Goal: Information Seeking & Learning: Check status

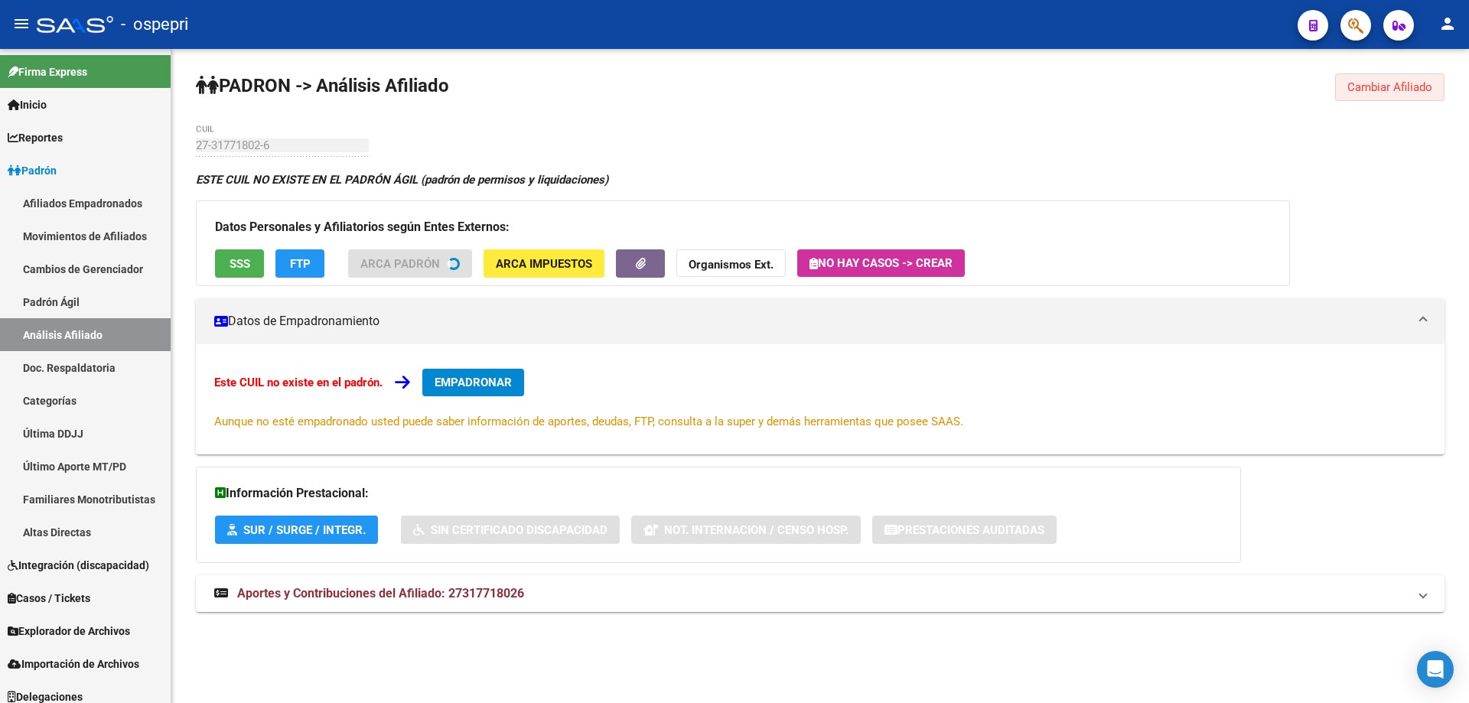
click at [1408, 90] on span "Cambiar Afiliado" at bounding box center [1389, 87] width 85 height 14
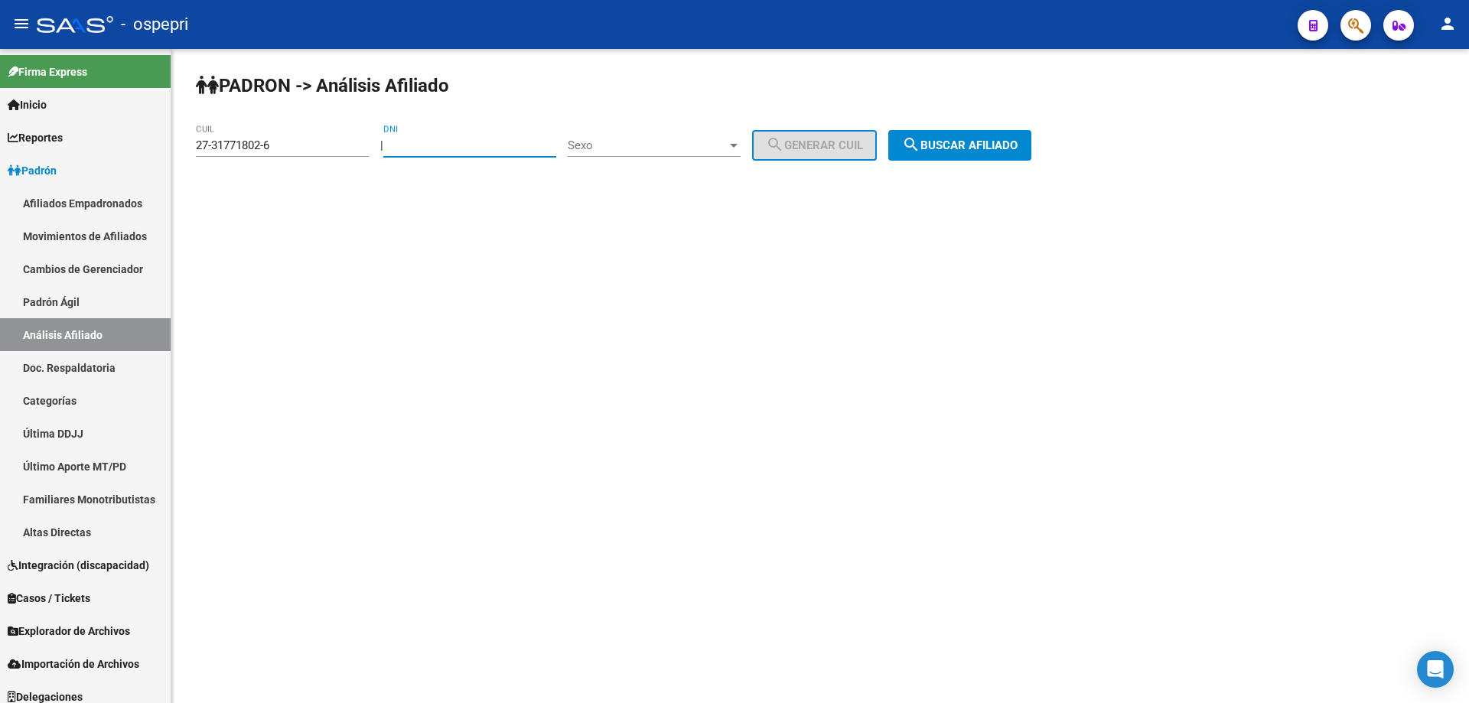
paste input "22062400"
type input "22062400"
click at [641, 142] on span "Sexo" at bounding box center [647, 145] width 159 height 14
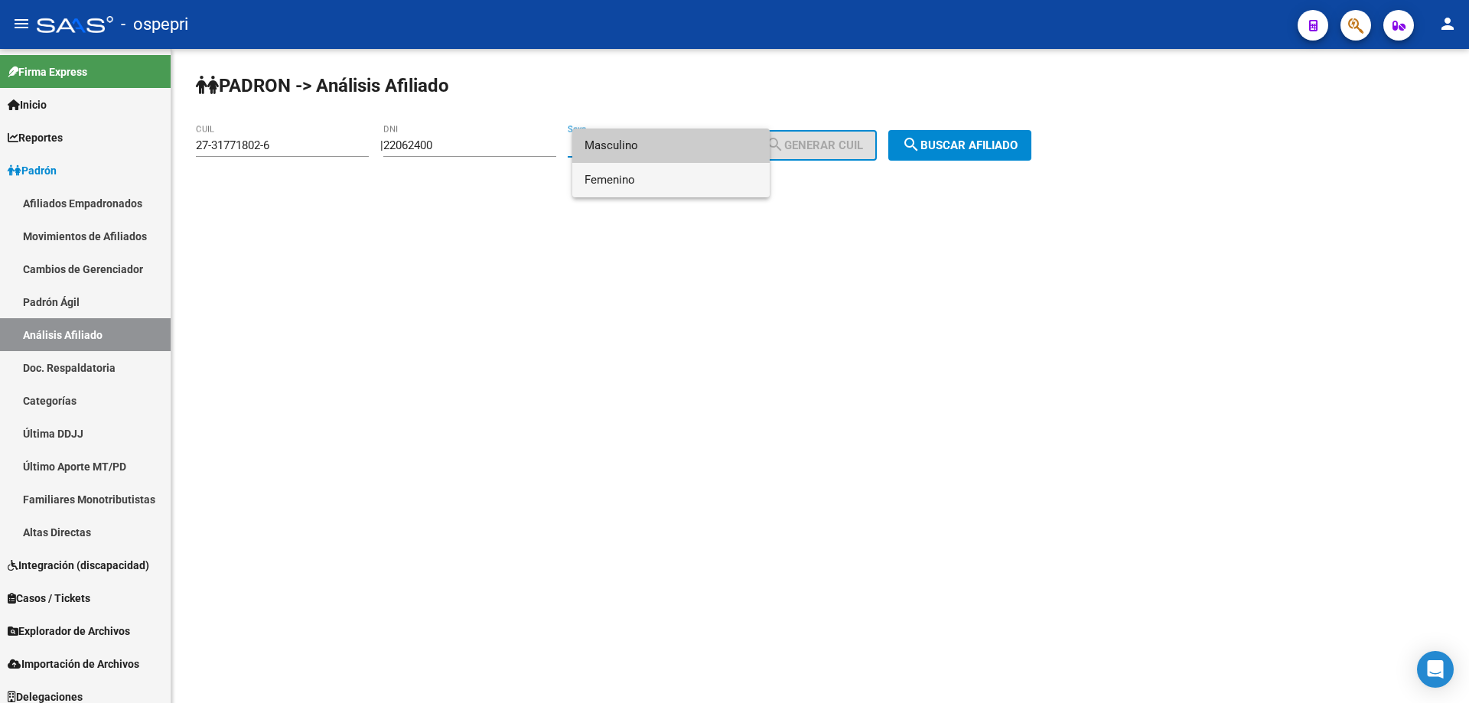
click at [635, 172] on span "Femenino" at bounding box center [671, 180] width 173 height 34
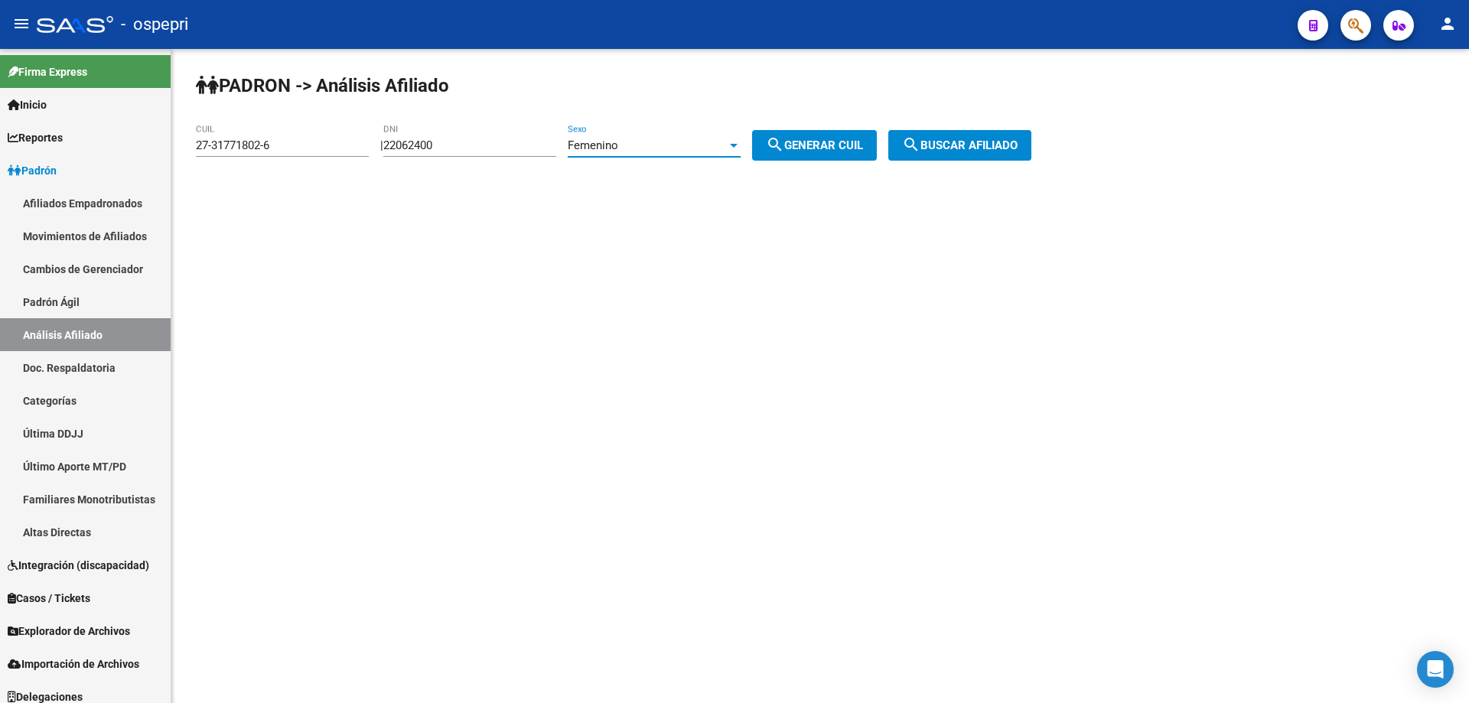
click at [865, 153] on button "search Generar CUIL" at bounding box center [814, 145] width 125 height 31
type input "27-22062400-0"
click at [962, 144] on span "search Buscar afiliado" at bounding box center [960, 145] width 116 height 14
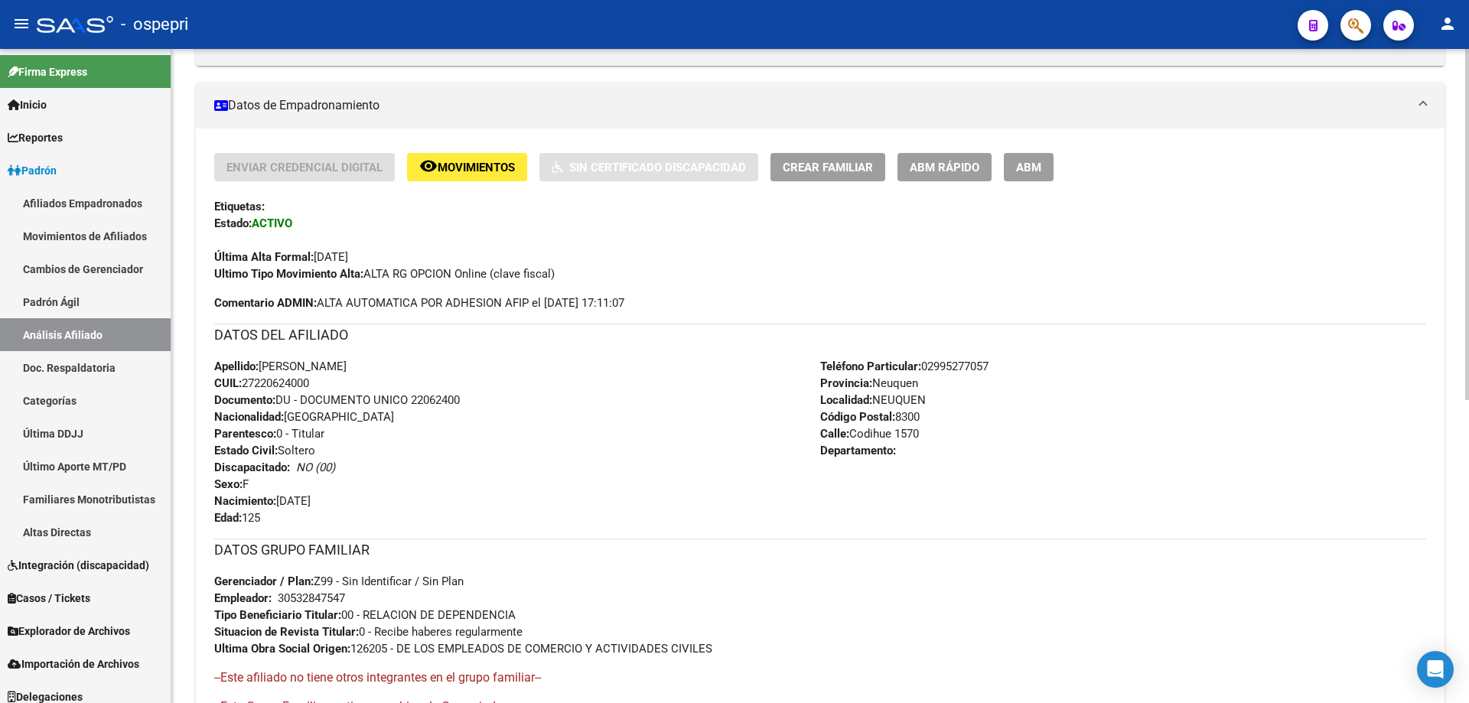
scroll to position [564, 0]
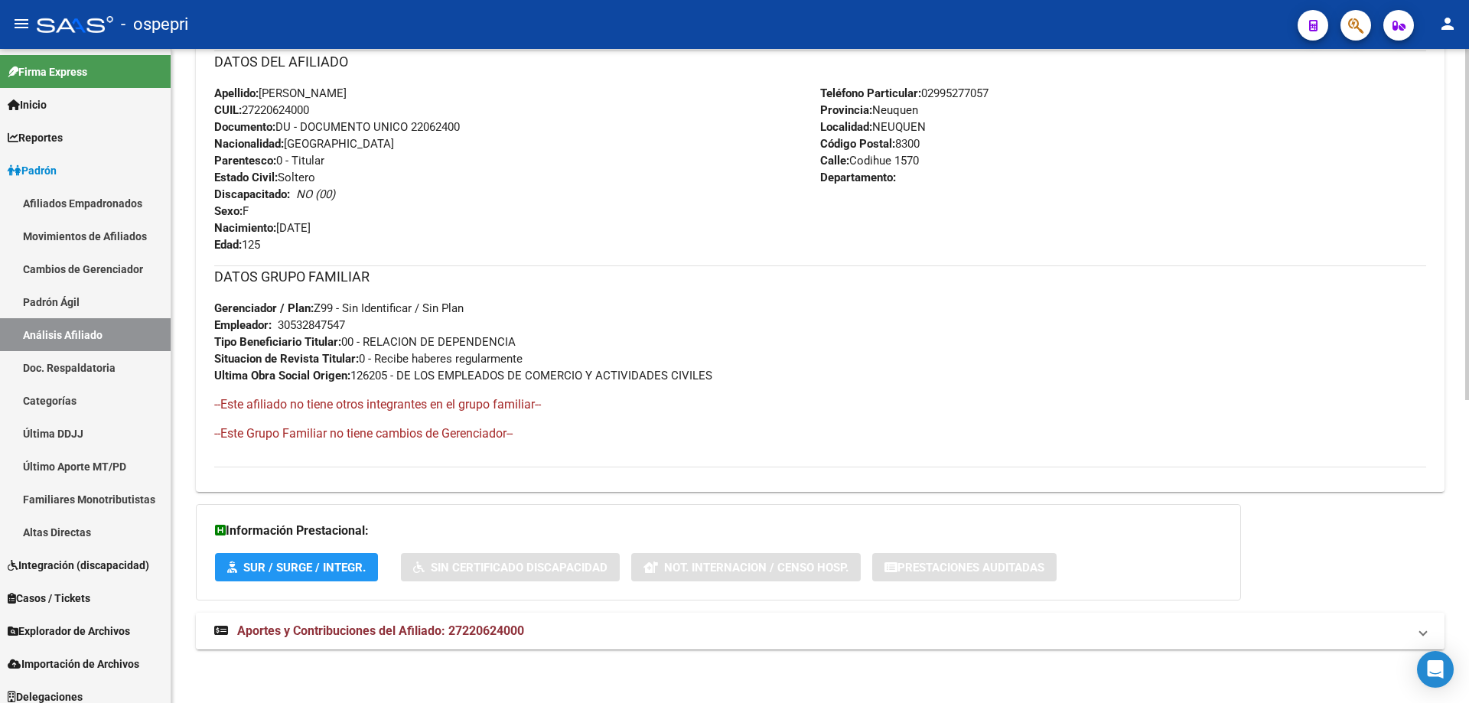
click at [469, 629] on span "Aportes y Contribuciones del Afiliado: 27220624000" at bounding box center [380, 631] width 287 height 15
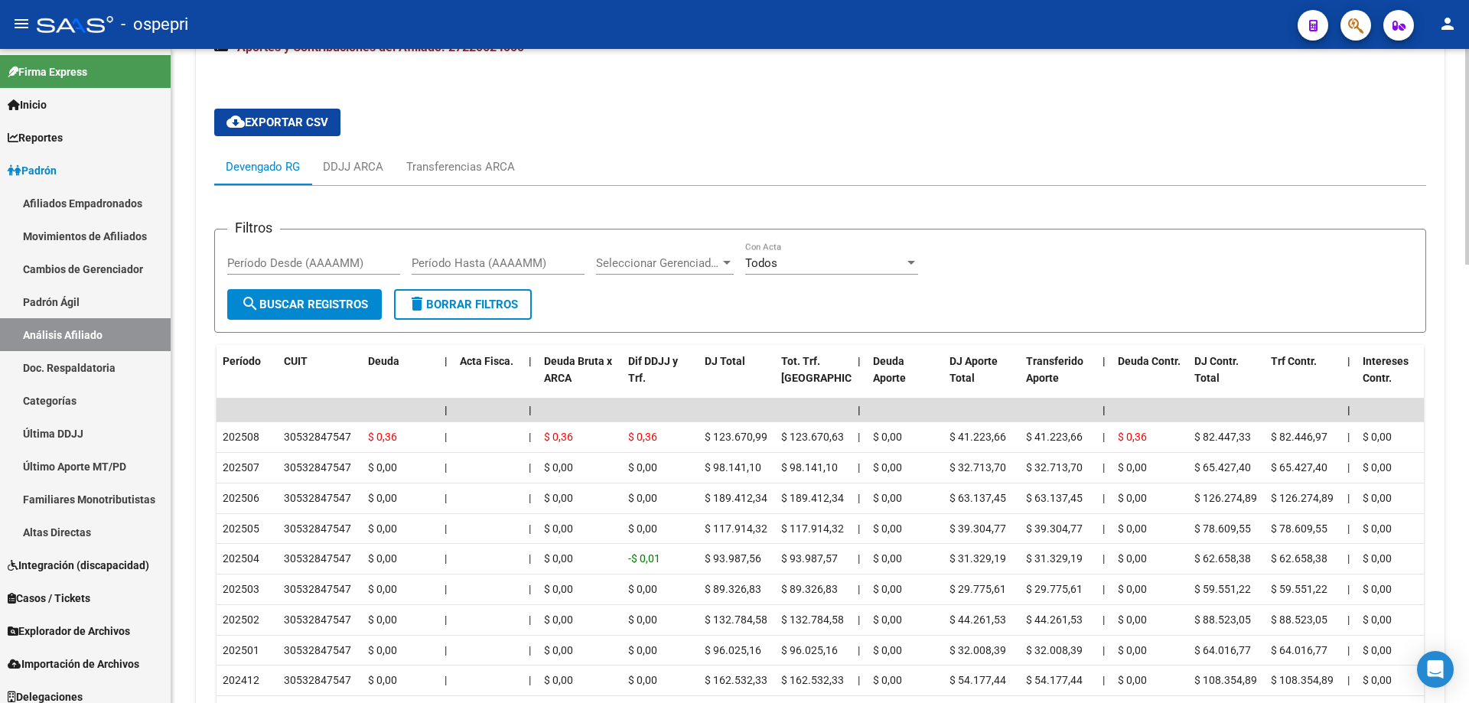
scroll to position [1126, 0]
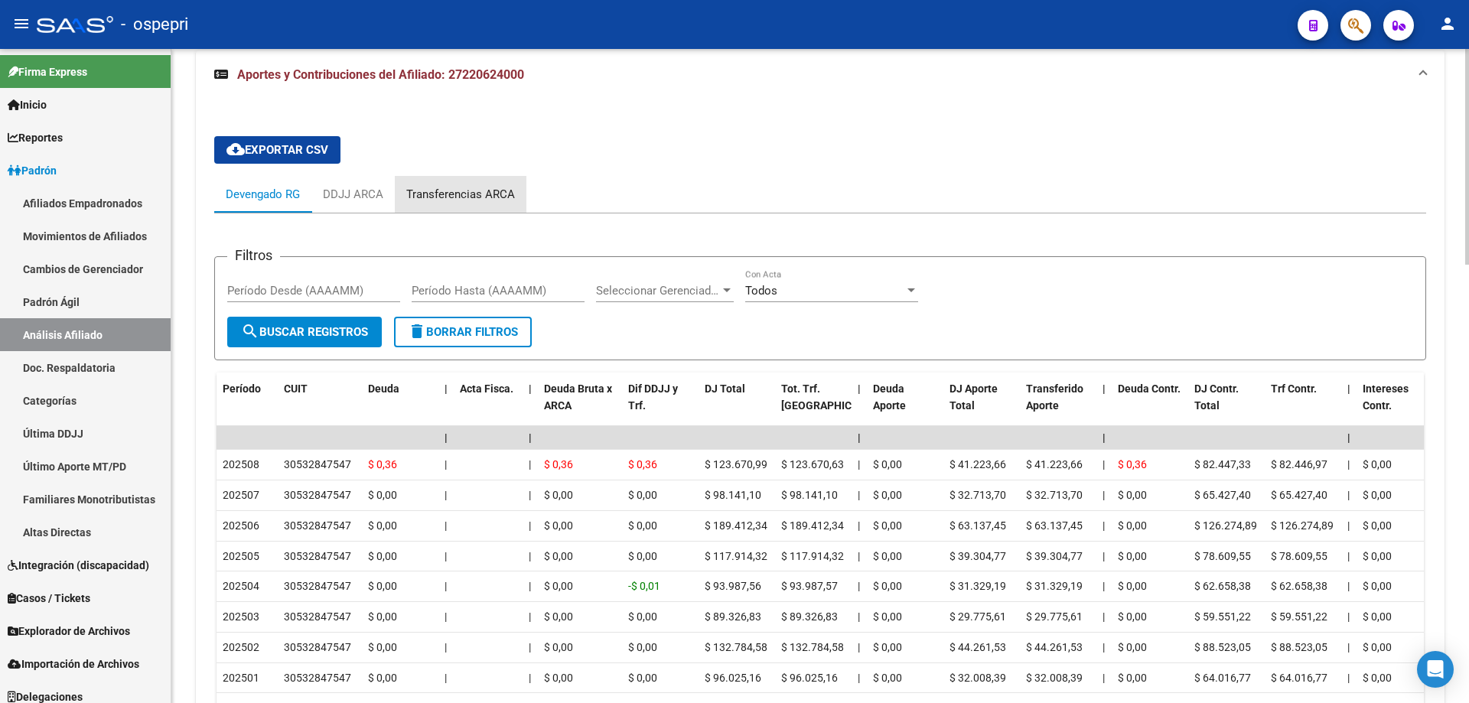
click at [464, 191] on div "Transferencias ARCA" at bounding box center [460, 194] width 109 height 17
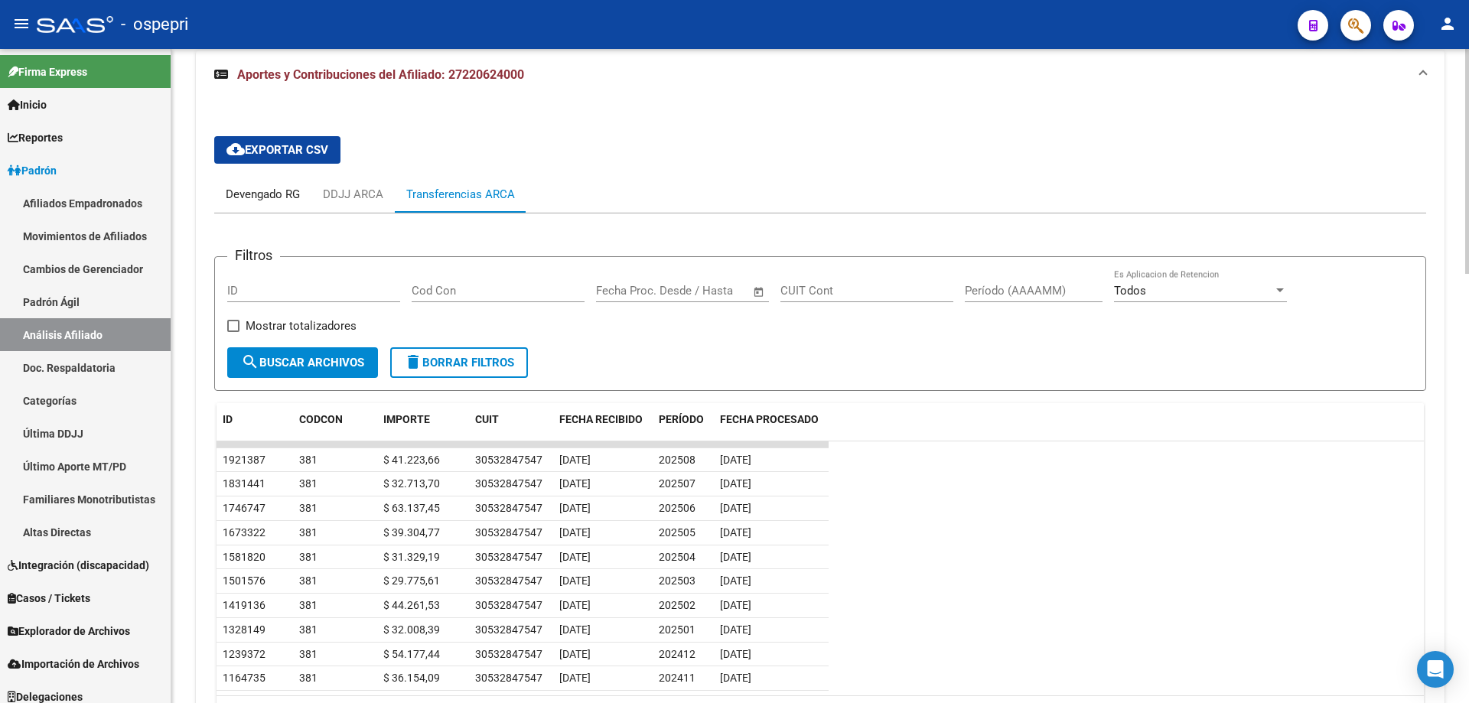
click at [256, 190] on div "Devengado RG" at bounding box center [263, 194] width 74 height 17
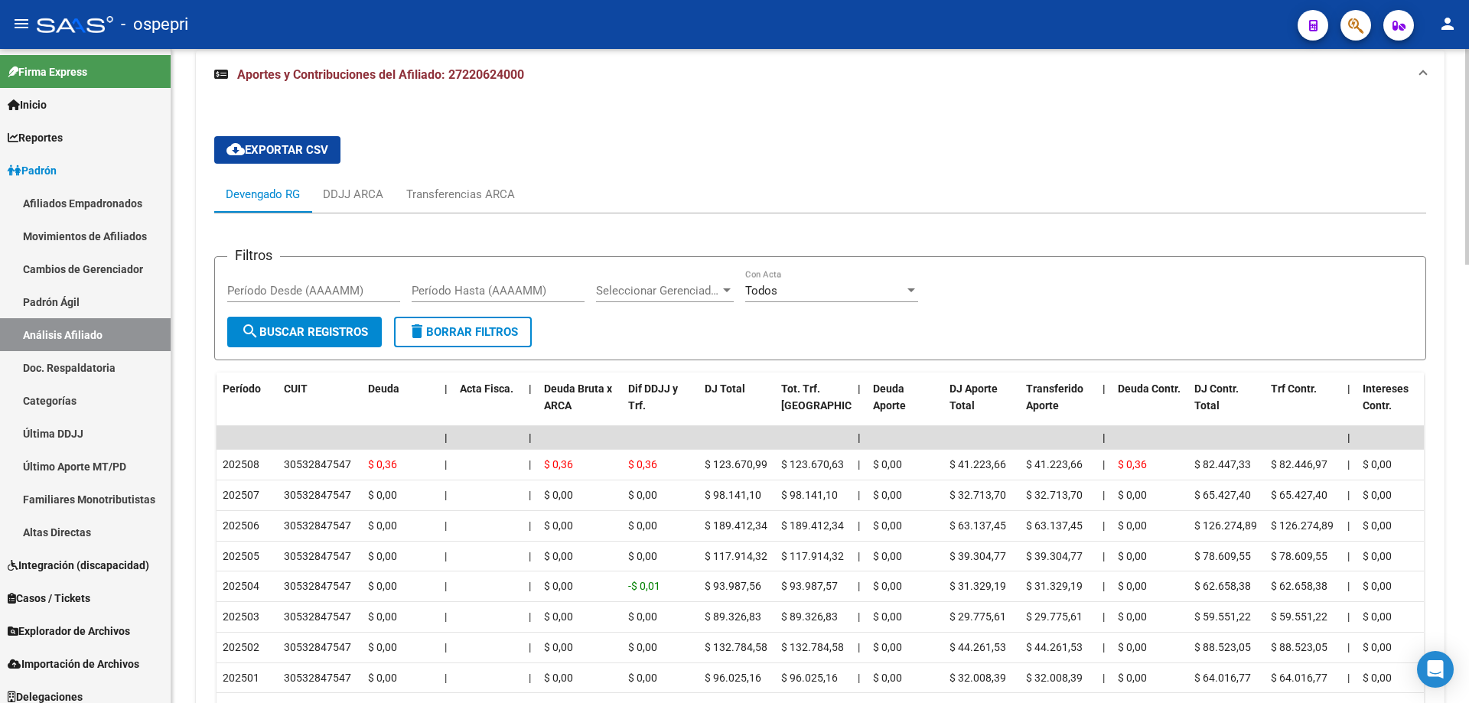
click at [448, 182] on div "Transferencias ARCA" at bounding box center [461, 194] width 132 height 37
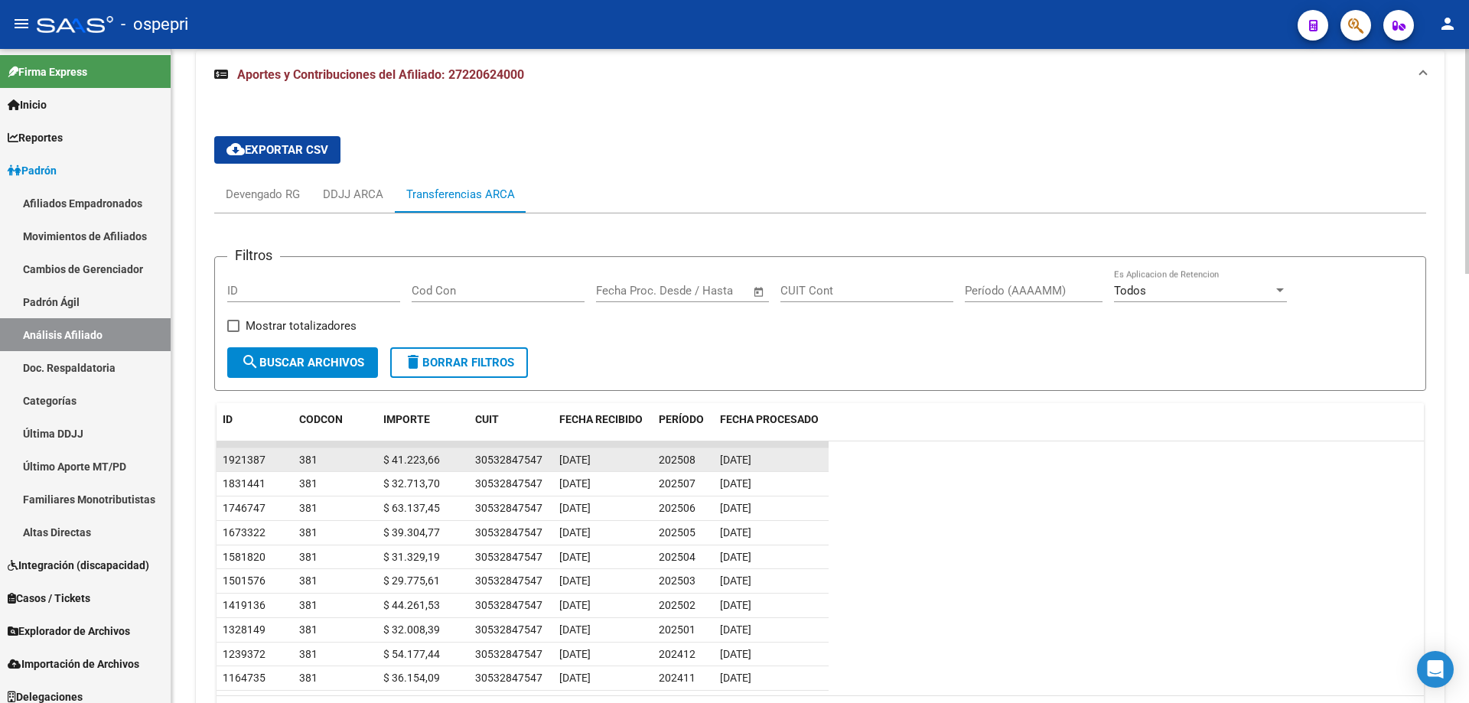
click at [508, 455] on div "30532847547" at bounding box center [508, 460] width 67 height 18
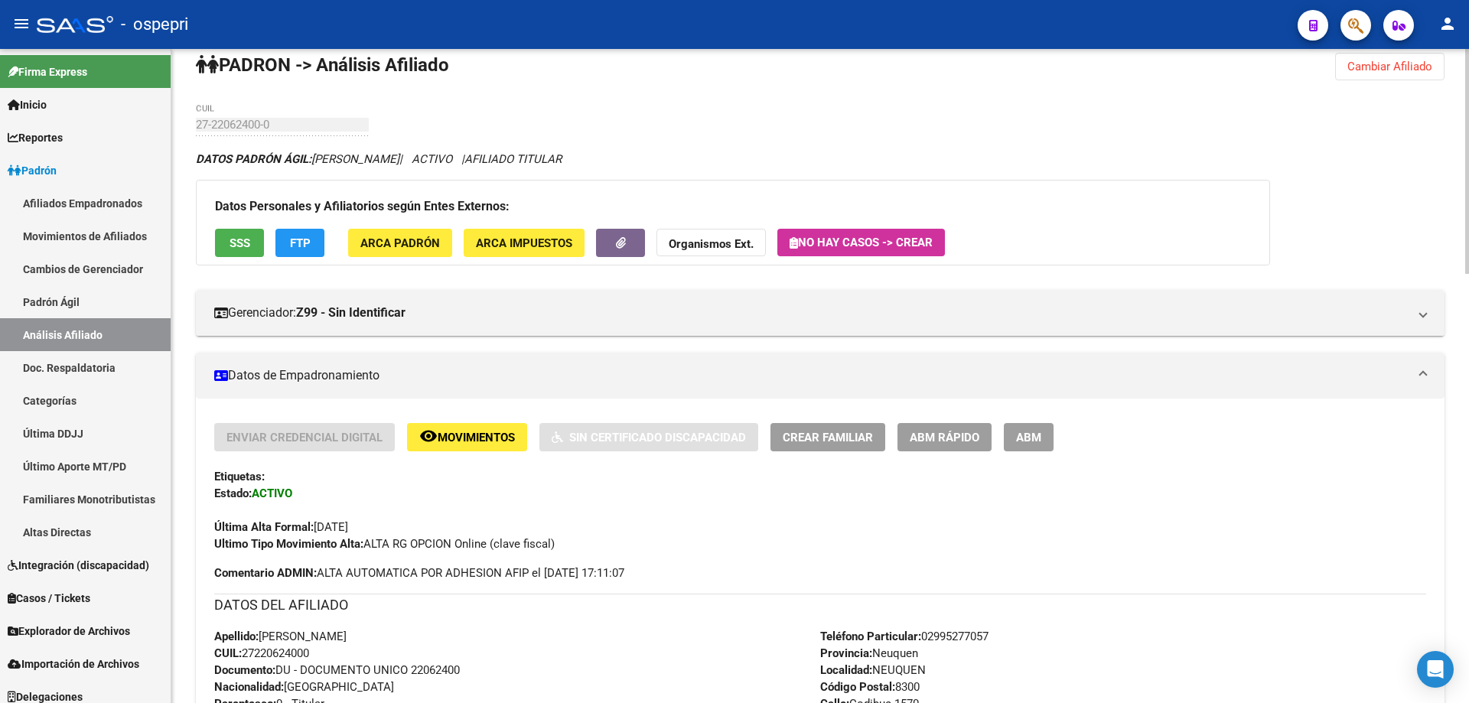
scroll to position [0, 0]
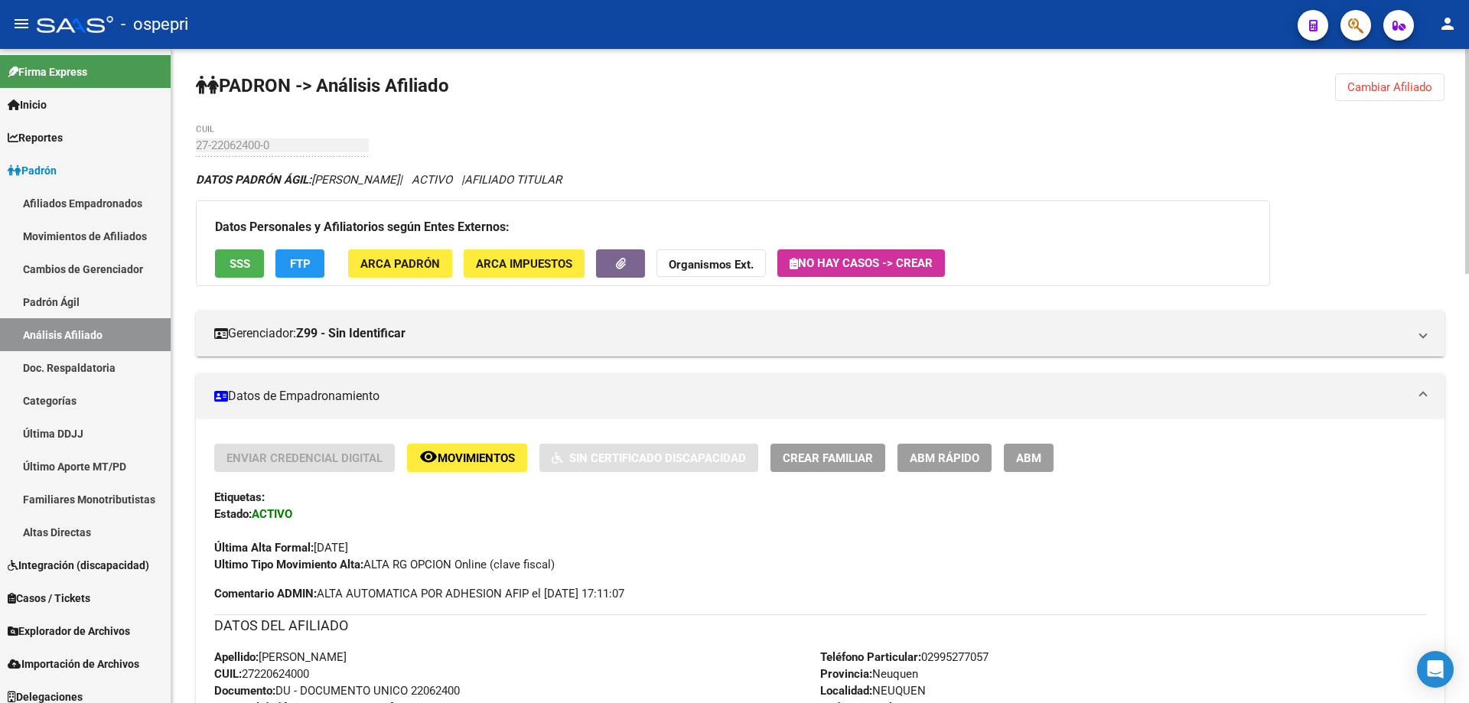
click at [1359, 85] on span "Cambiar Afiliado" at bounding box center [1389, 87] width 85 height 14
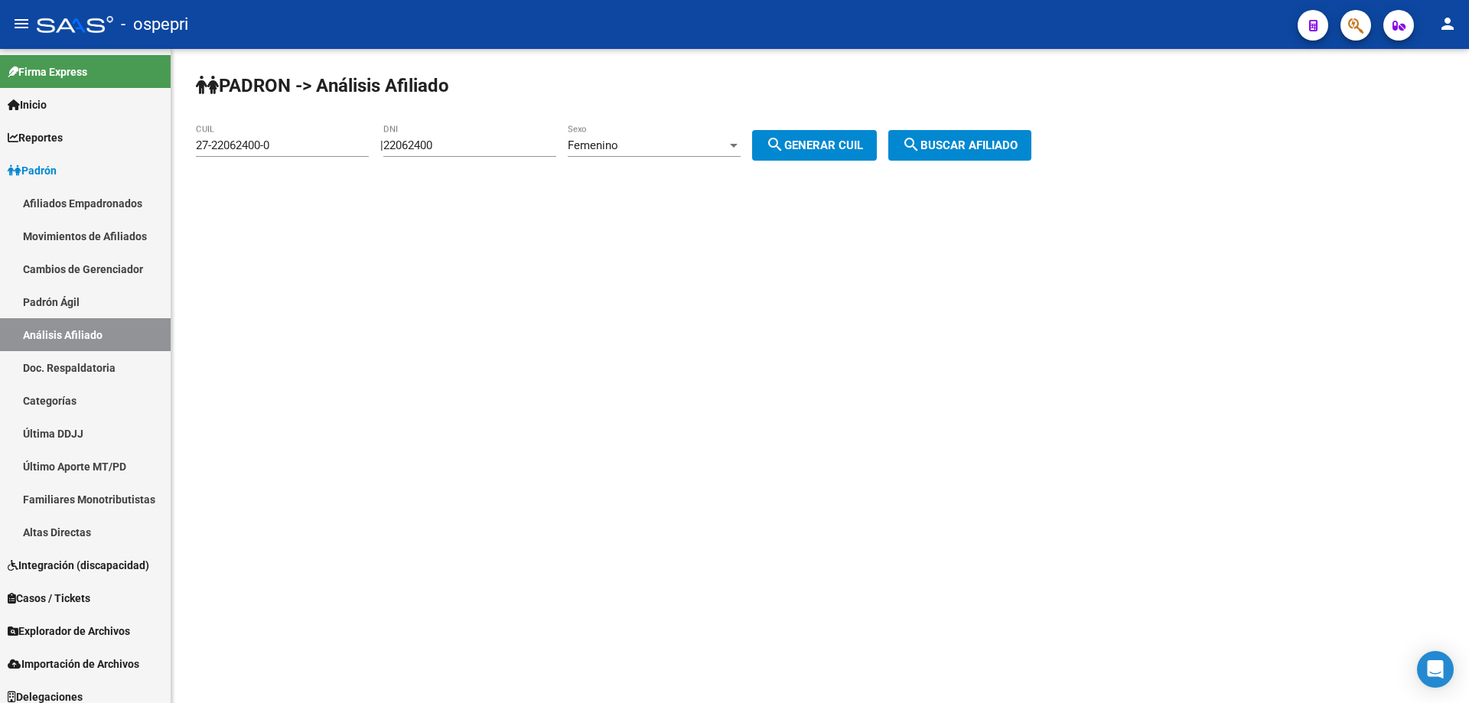
click at [425, 146] on input "22062400" at bounding box center [469, 145] width 173 height 14
paste input "70819632"
type input "70819632"
click at [846, 142] on span "search Generar CUIL" at bounding box center [814, 145] width 97 height 14
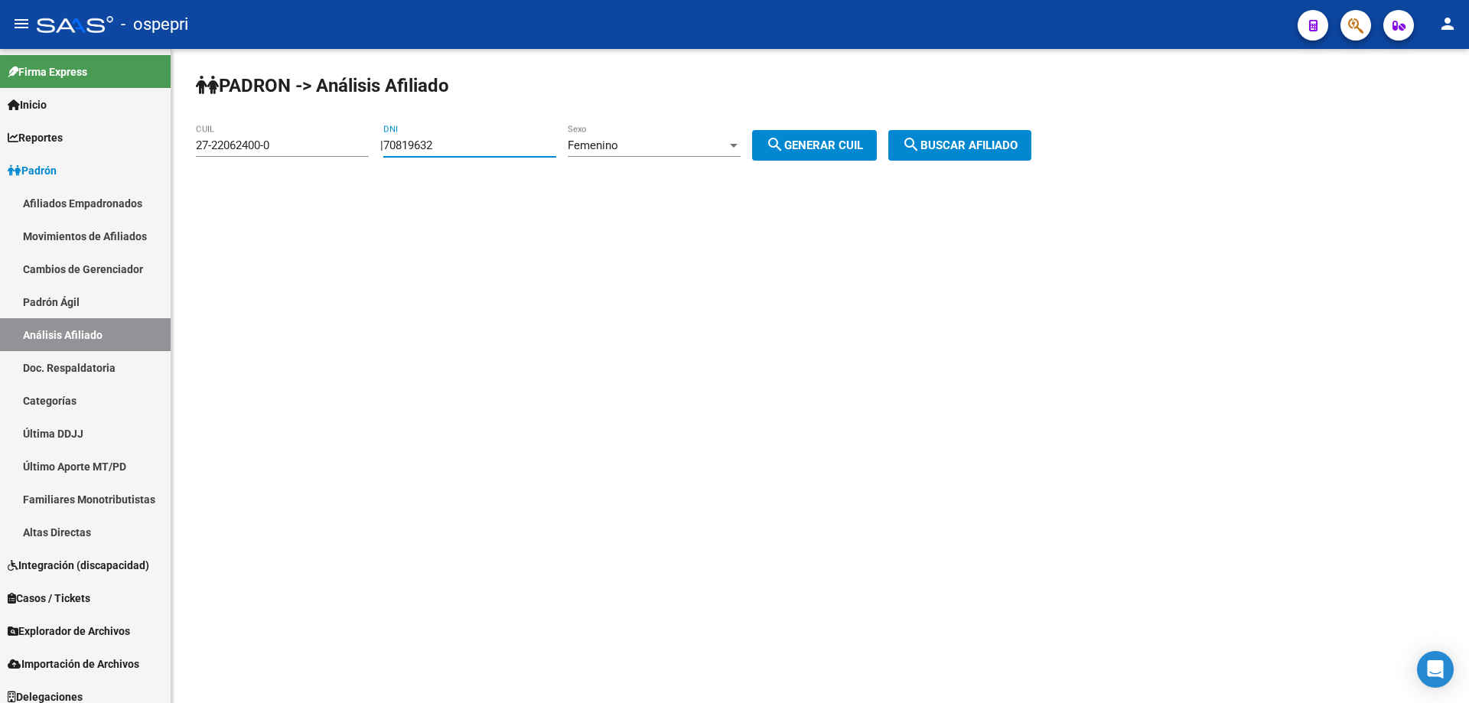
type input "27-70819632-6"
click at [945, 138] on span "search Buscar afiliado" at bounding box center [960, 145] width 116 height 14
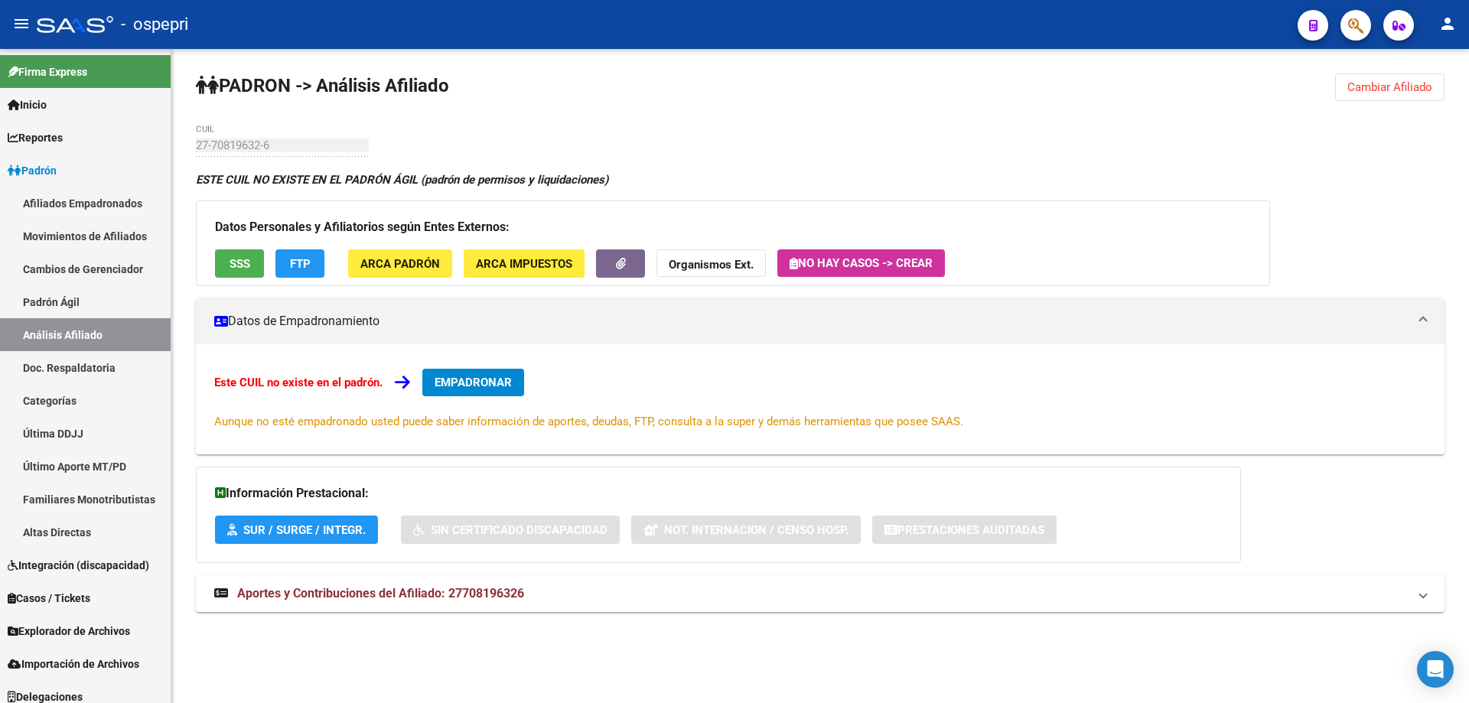
click at [1408, 85] on span "Cambiar Afiliado" at bounding box center [1389, 87] width 85 height 14
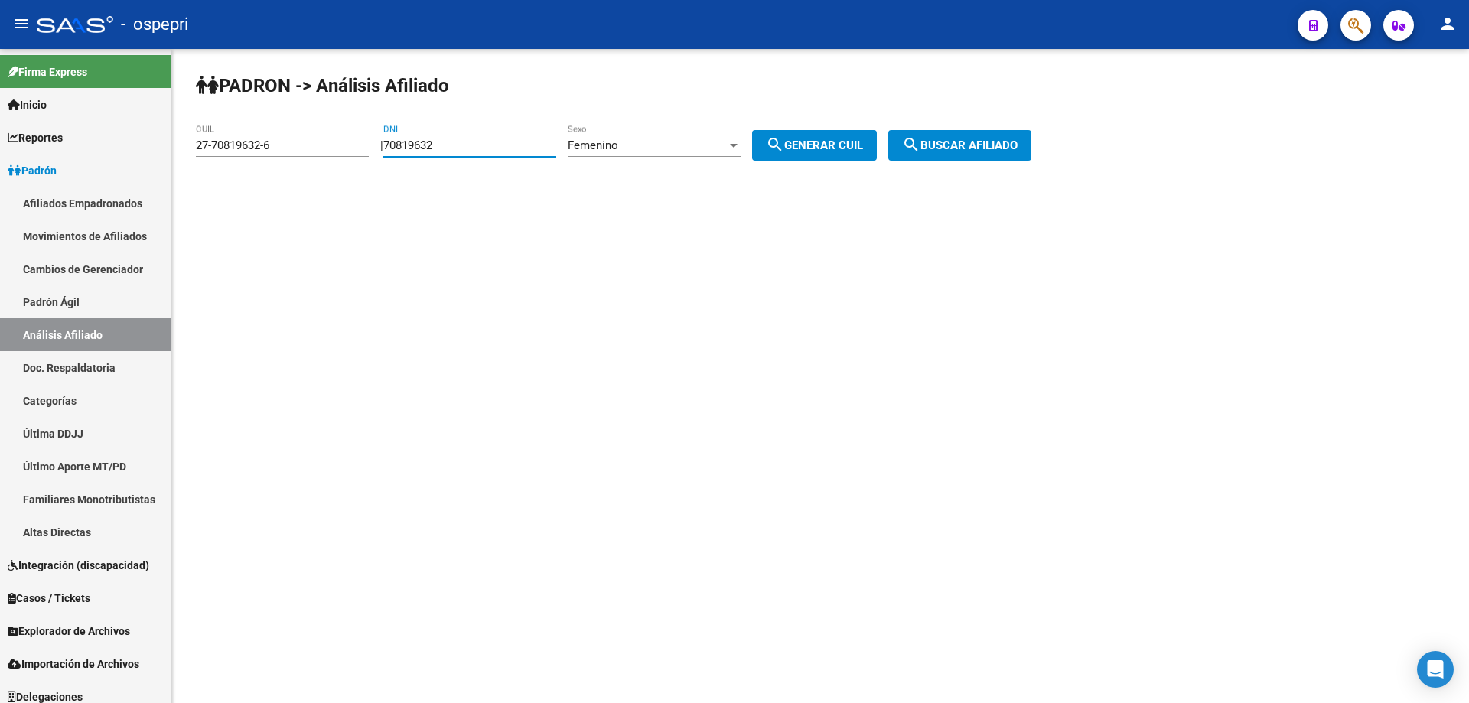
click at [423, 143] on input "70819632" at bounding box center [469, 145] width 173 height 14
type input "30999341"
click at [855, 139] on span "search Generar CUIL" at bounding box center [814, 145] width 97 height 14
type input "27-30999341-7"
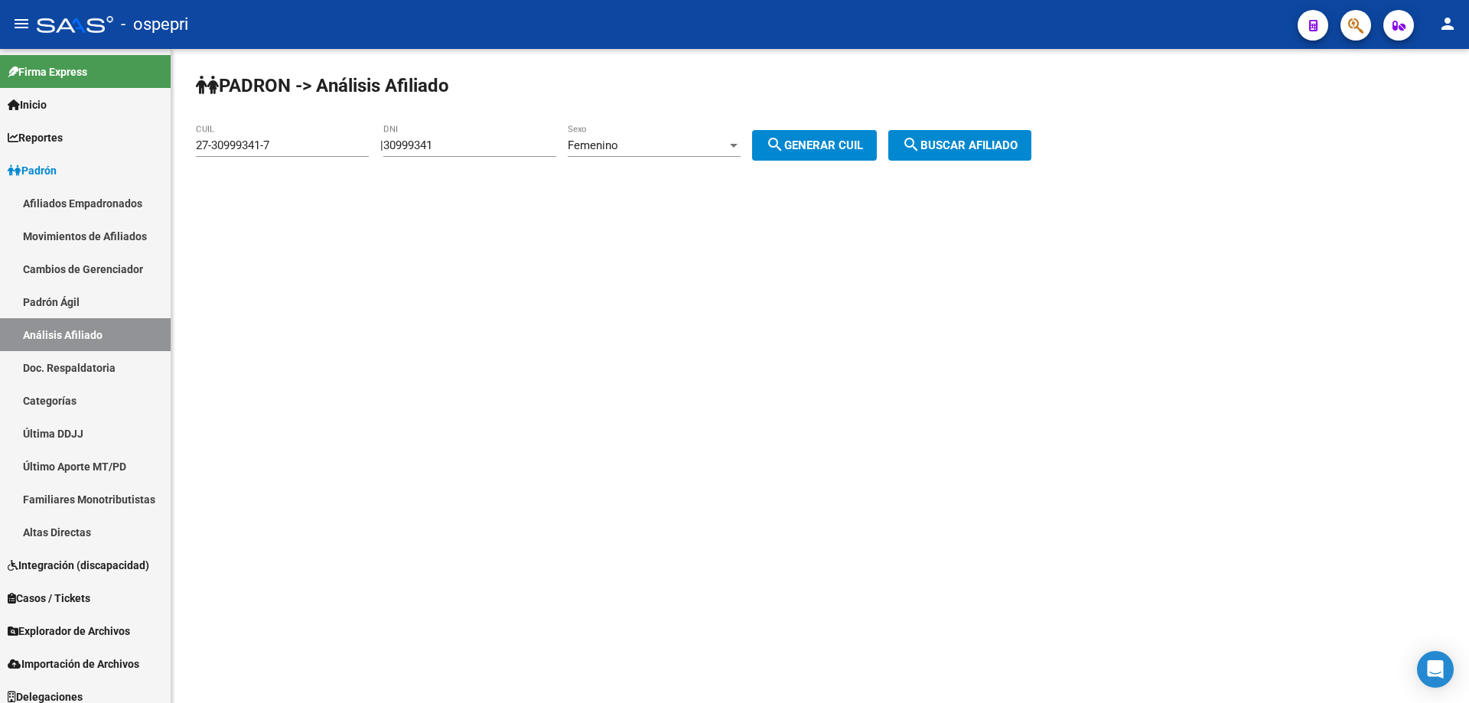
click at [992, 156] on button "search Buscar afiliado" at bounding box center [959, 145] width 143 height 31
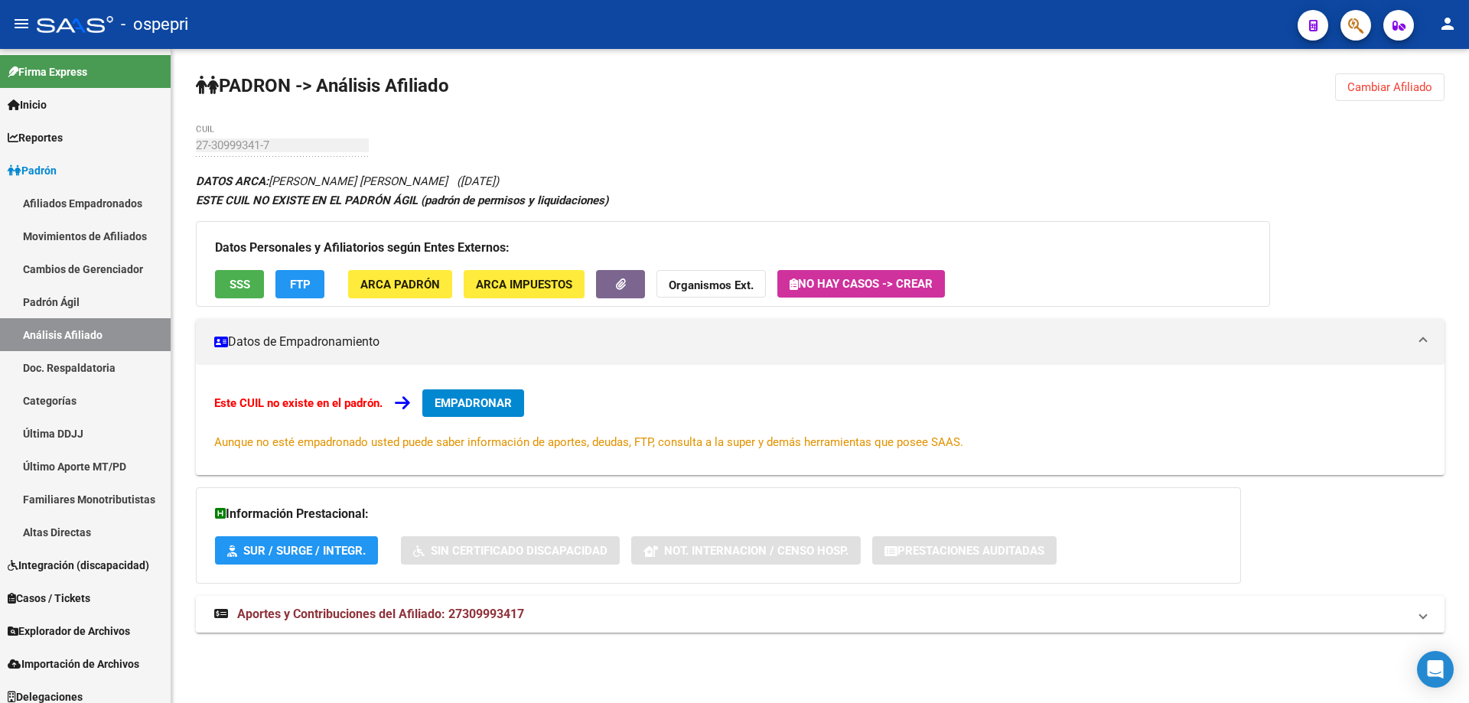
click at [362, 616] on span "Aportes y Contribuciones del Afiliado: 27309993417" at bounding box center [380, 614] width 287 height 15
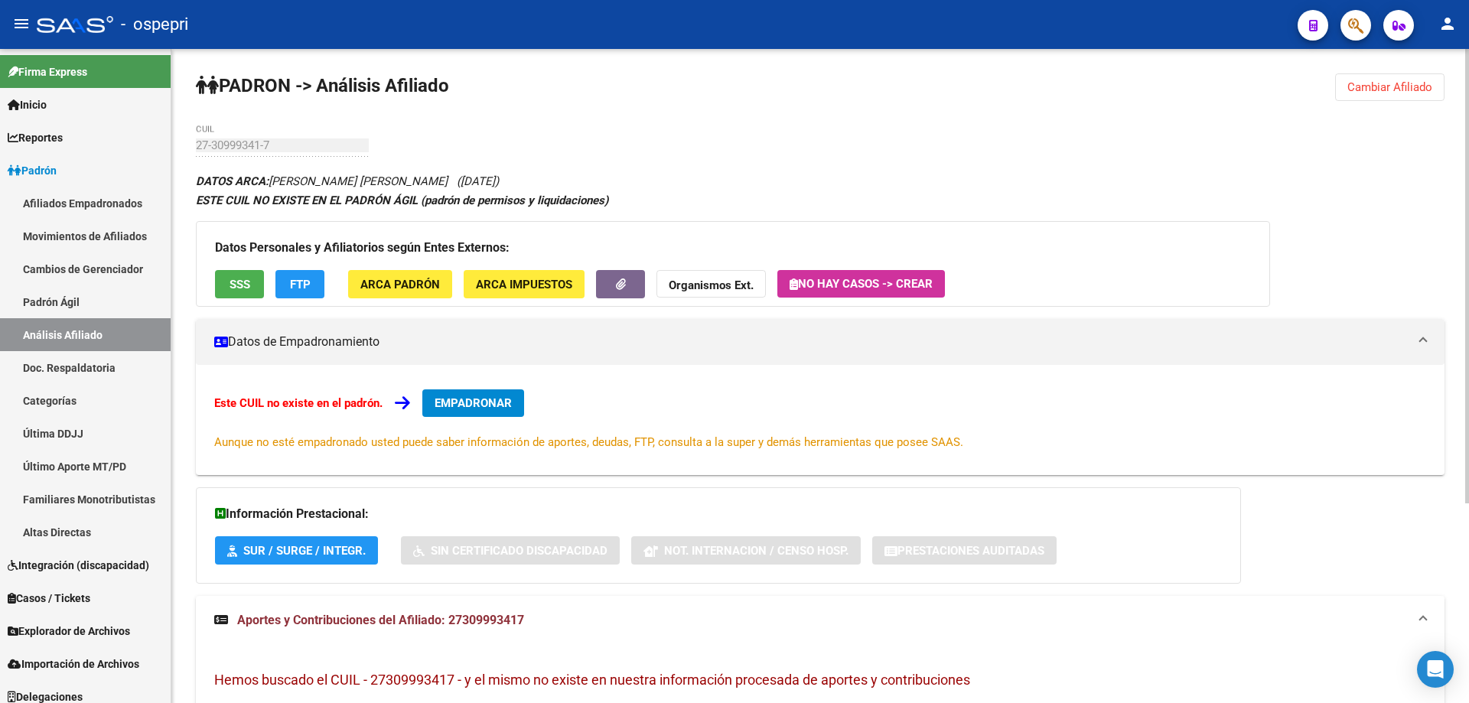
click at [1382, 82] on span "Cambiar Afiliado" at bounding box center [1389, 87] width 85 height 14
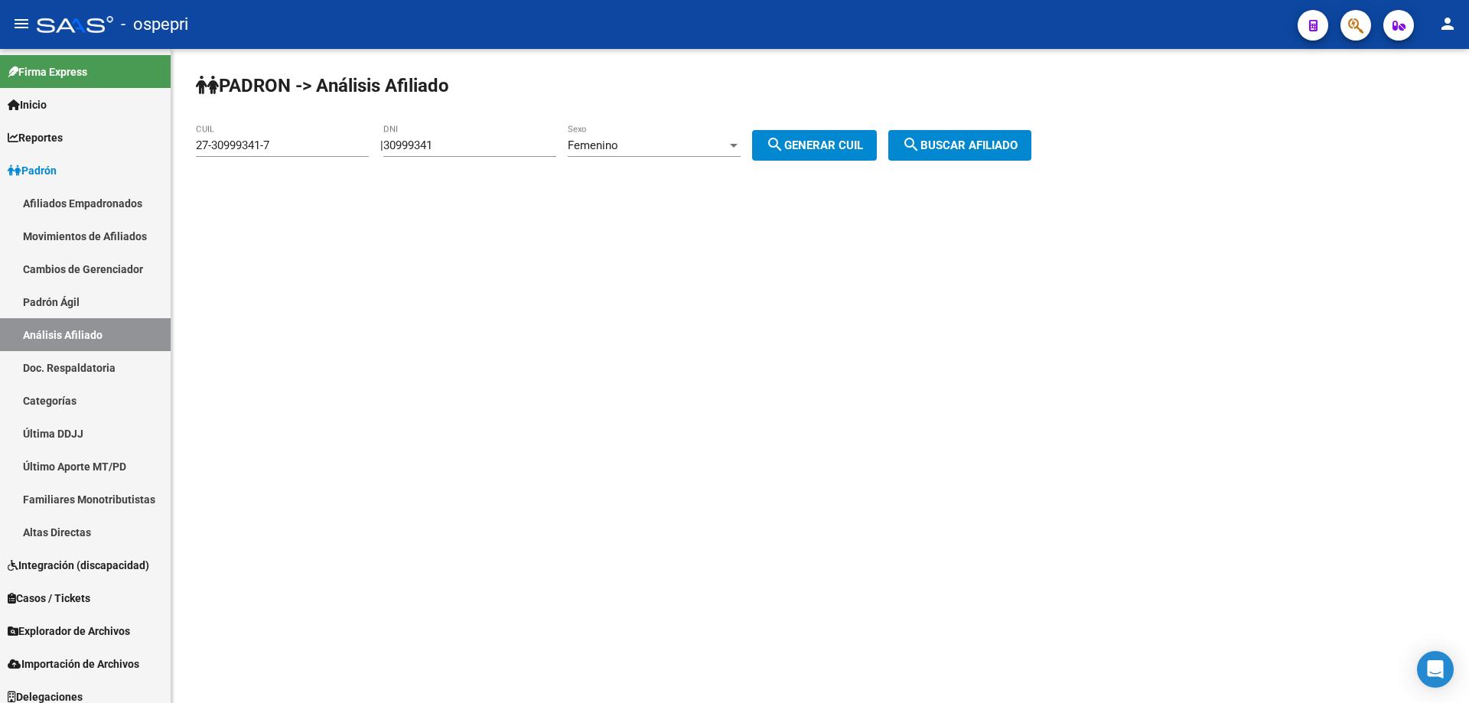
click at [424, 145] on input "30999341" at bounding box center [469, 145] width 173 height 14
paste input "2722707"
type input "32722707"
click at [692, 146] on div "Femenino" at bounding box center [647, 145] width 159 height 14
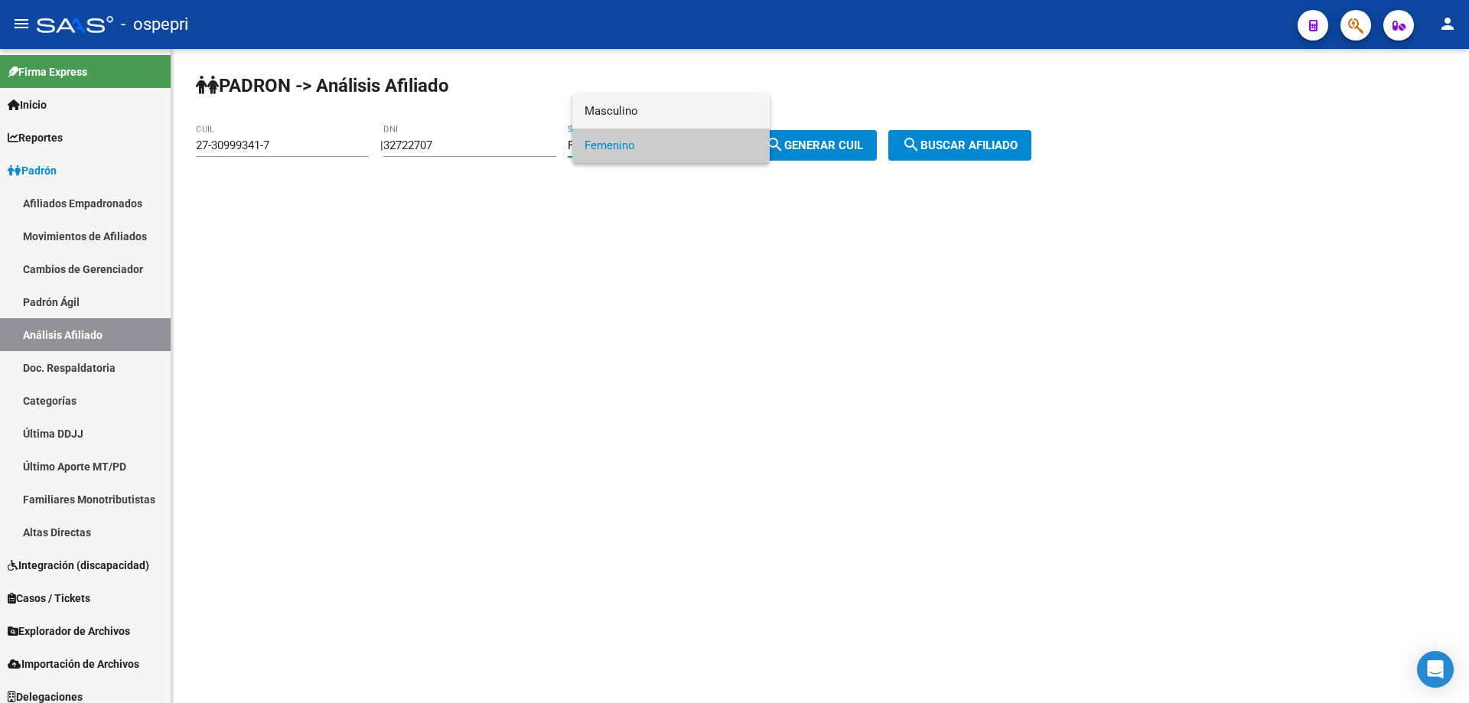
click at [645, 106] on span "Masculino" at bounding box center [671, 111] width 173 height 34
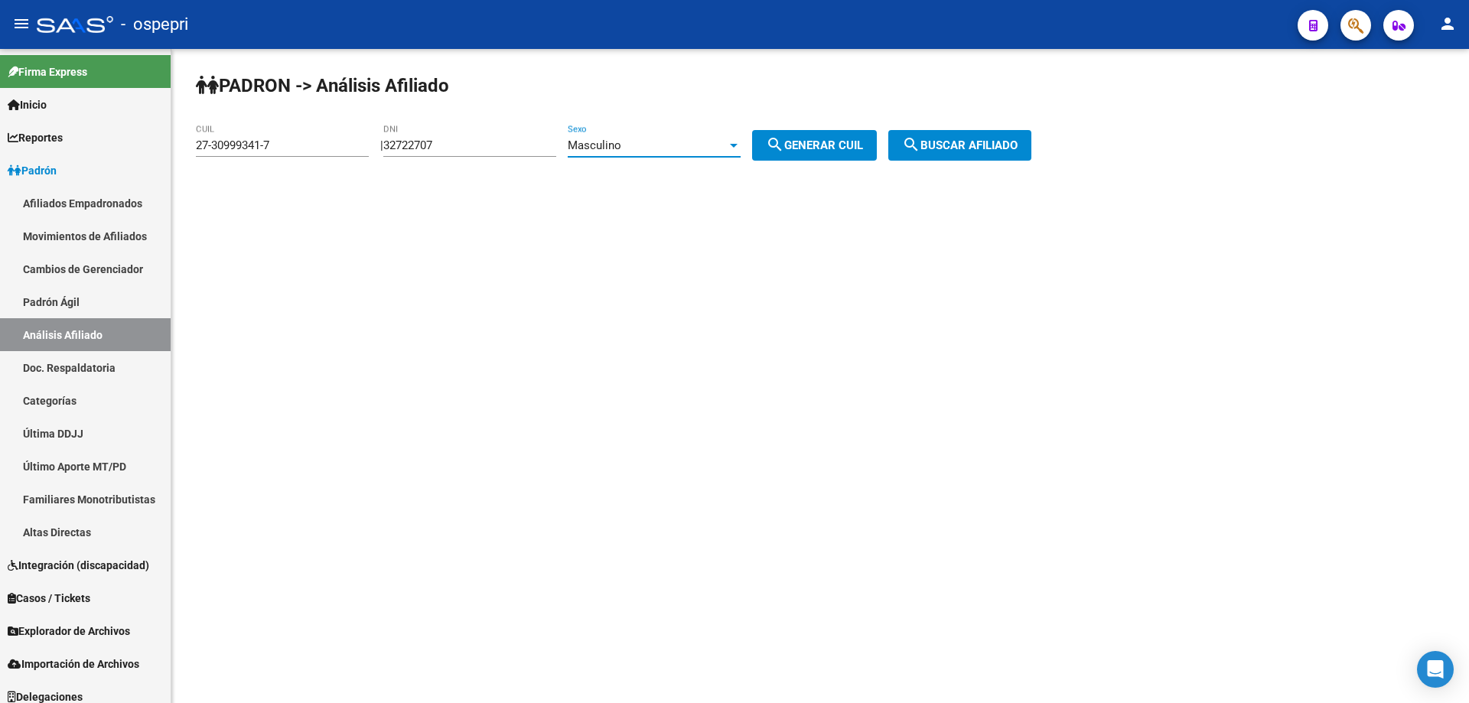
click at [842, 144] on span "search Generar CUIL" at bounding box center [814, 145] width 97 height 14
type input "20-32722707-7"
click at [970, 148] on span "search Buscar afiliado" at bounding box center [960, 145] width 116 height 14
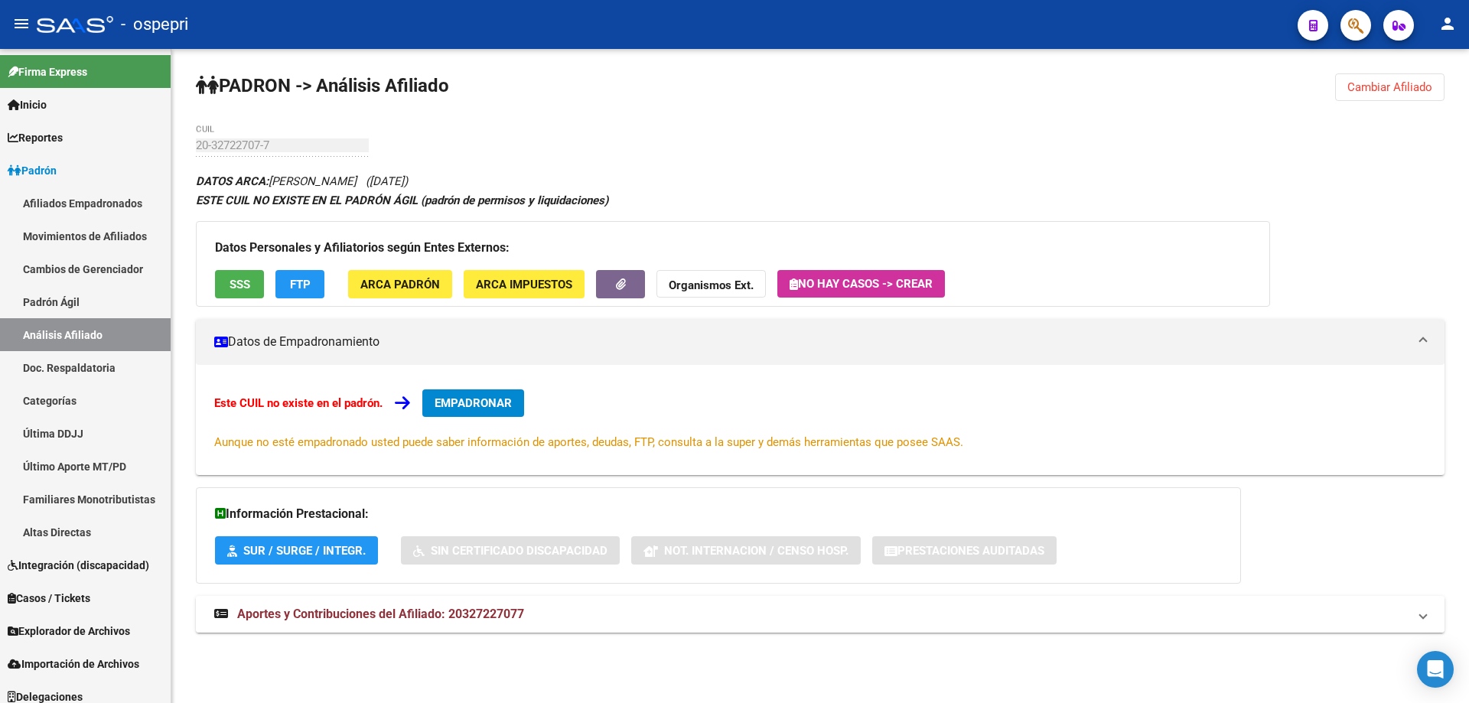
click at [493, 621] on span "Aportes y Contribuciones del Afiliado: 20327227077" at bounding box center [380, 614] width 287 height 15
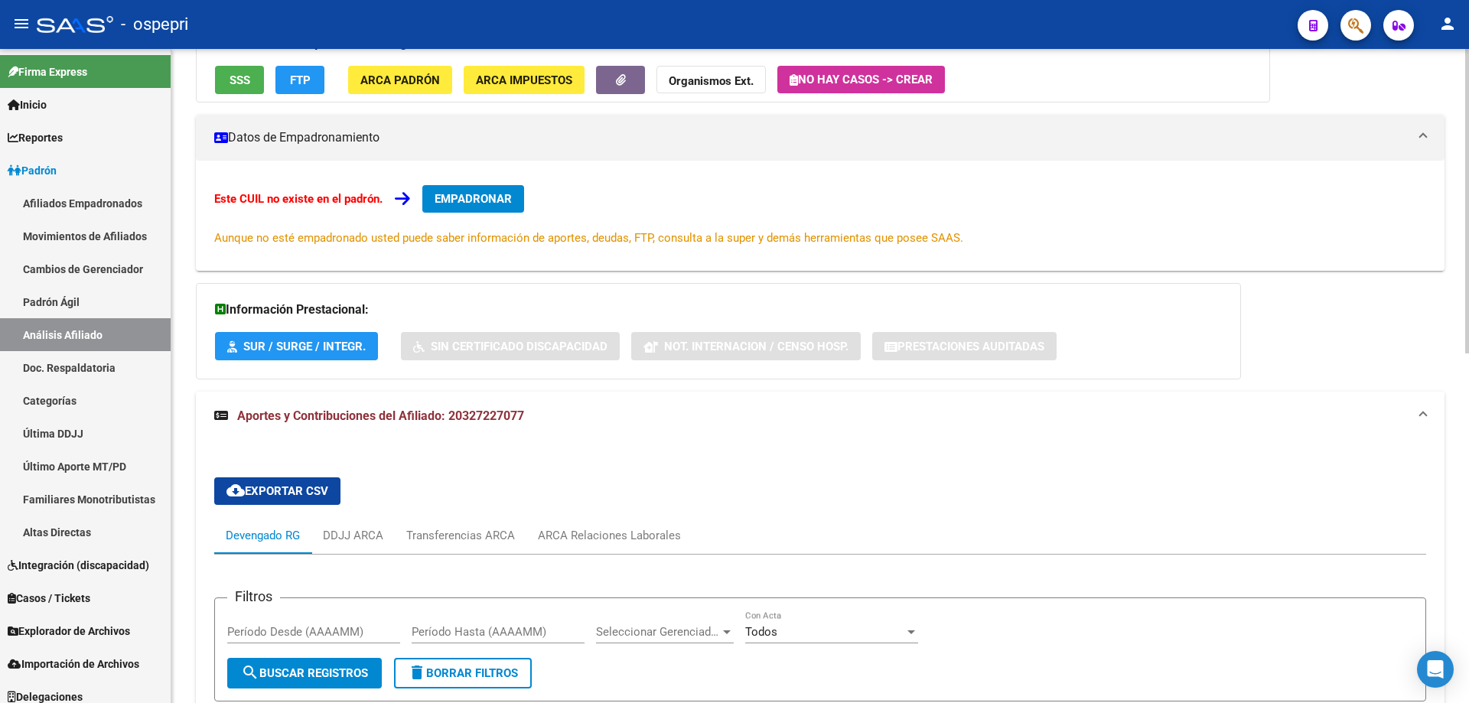
scroll to position [408, 0]
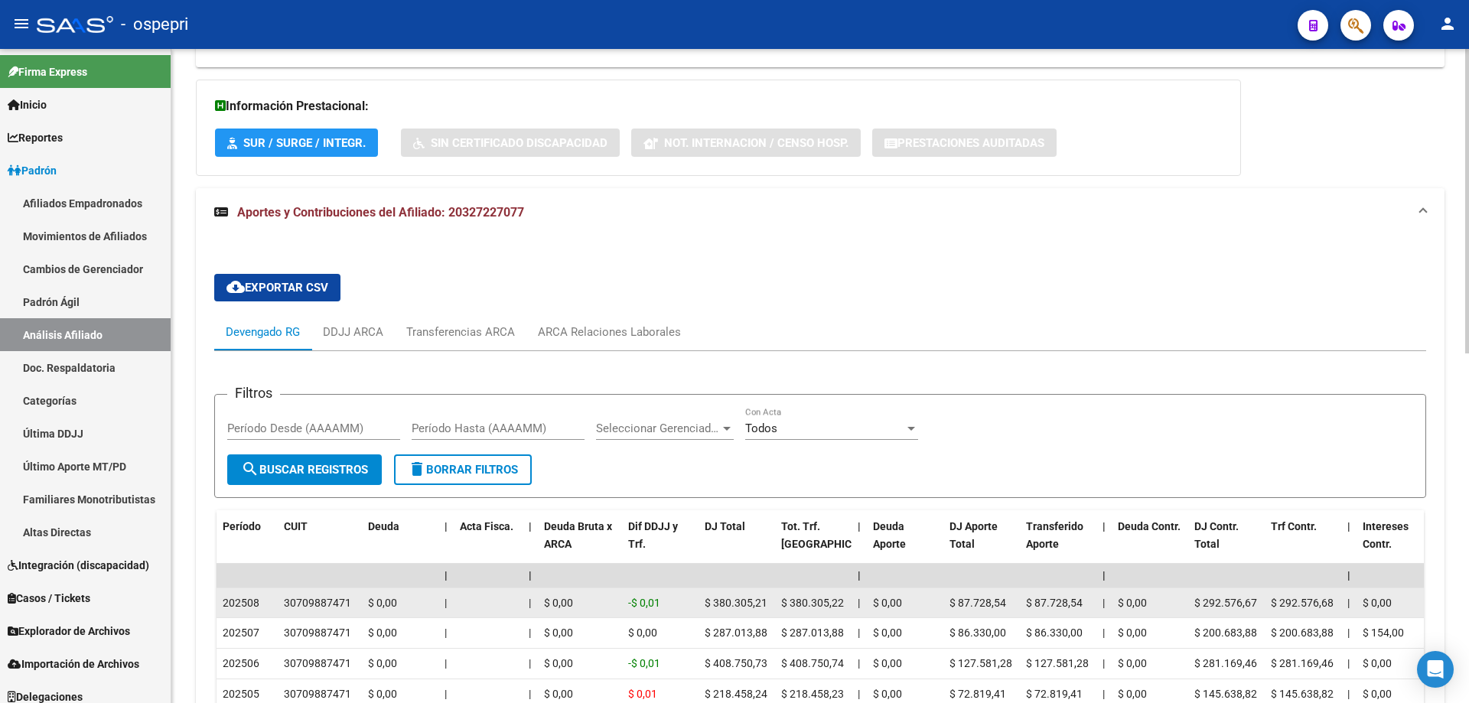
click at [338, 606] on div "30709887471" at bounding box center [317, 603] width 67 height 18
copy div "30709887471"
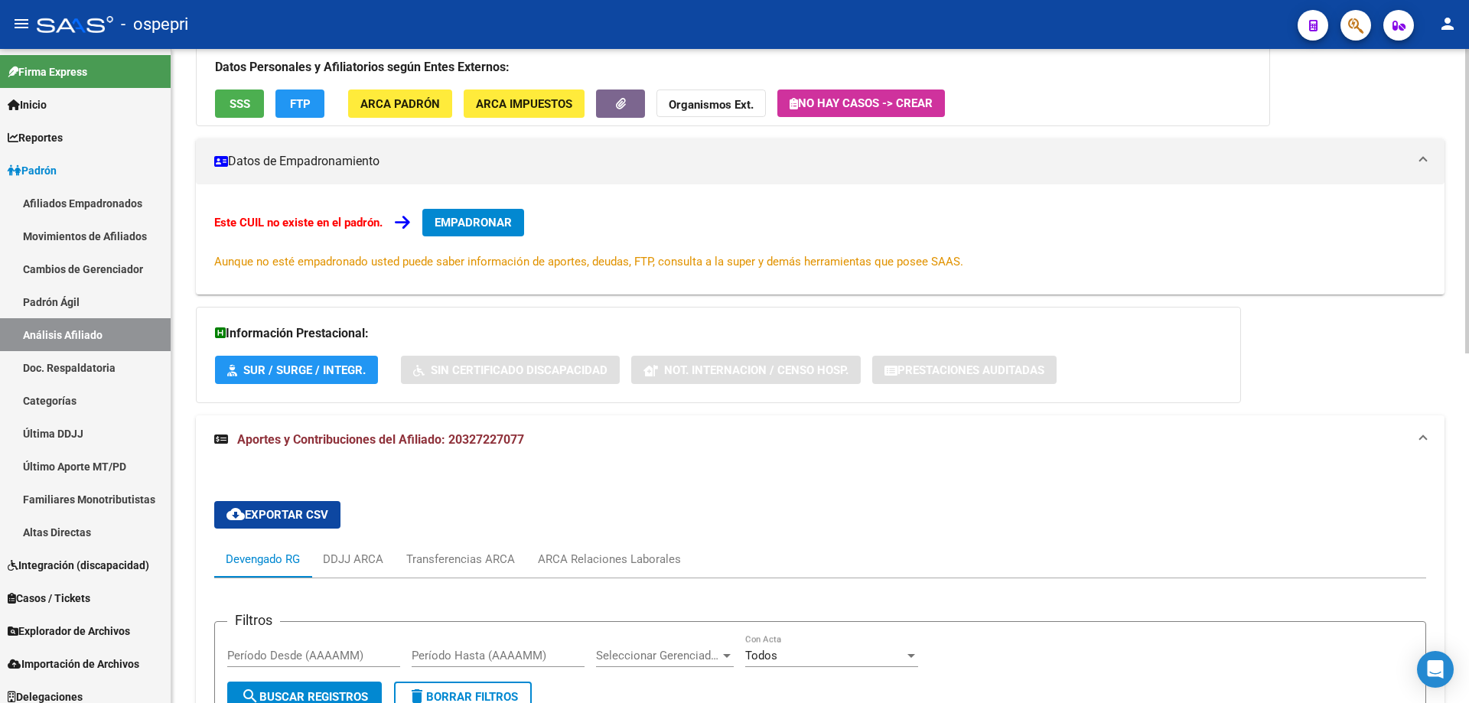
scroll to position [0, 0]
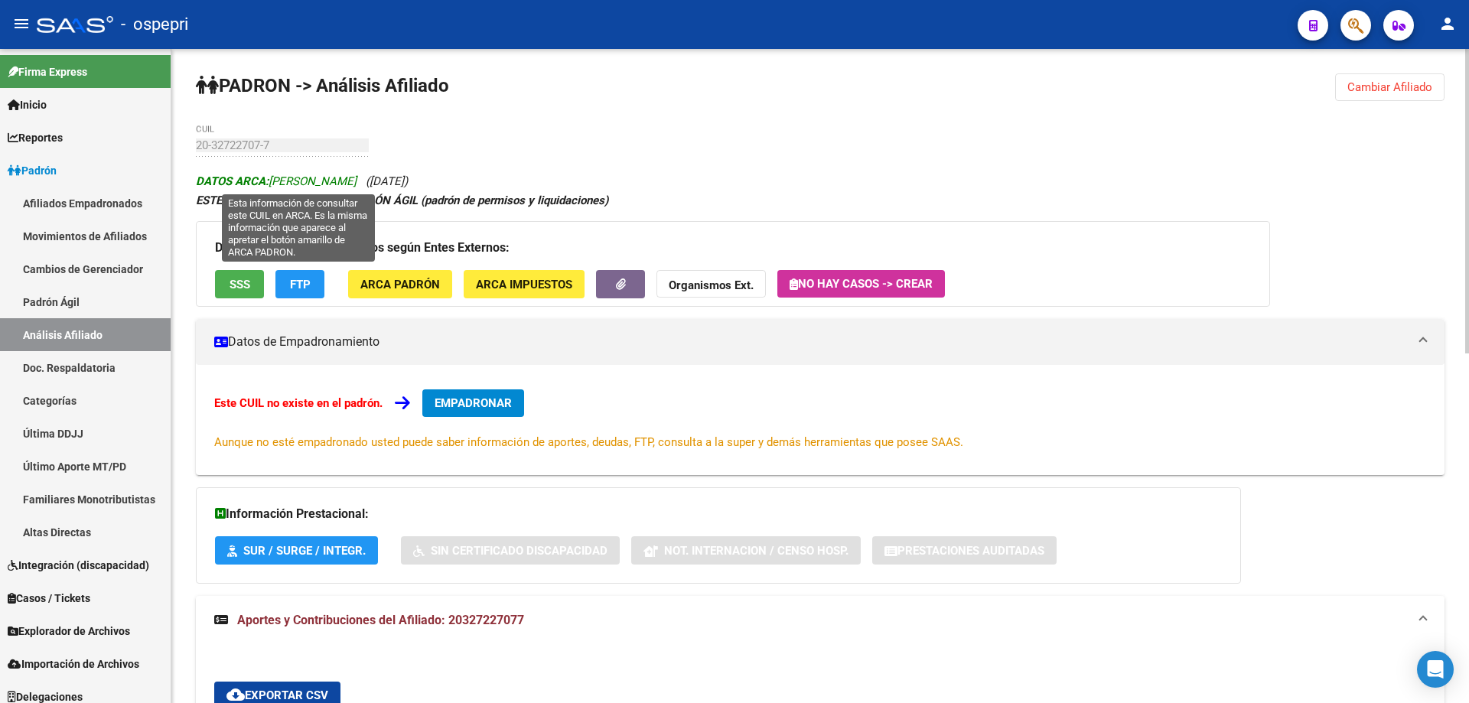
drag, startPoint x: 274, startPoint y: 180, endPoint x: 397, endPoint y: 176, distance: 123.2
click at [357, 176] on span "DATOS ARCA: SAEZ ARMANDO OSCAR" at bounding box center [276, 181] width 161 height 14
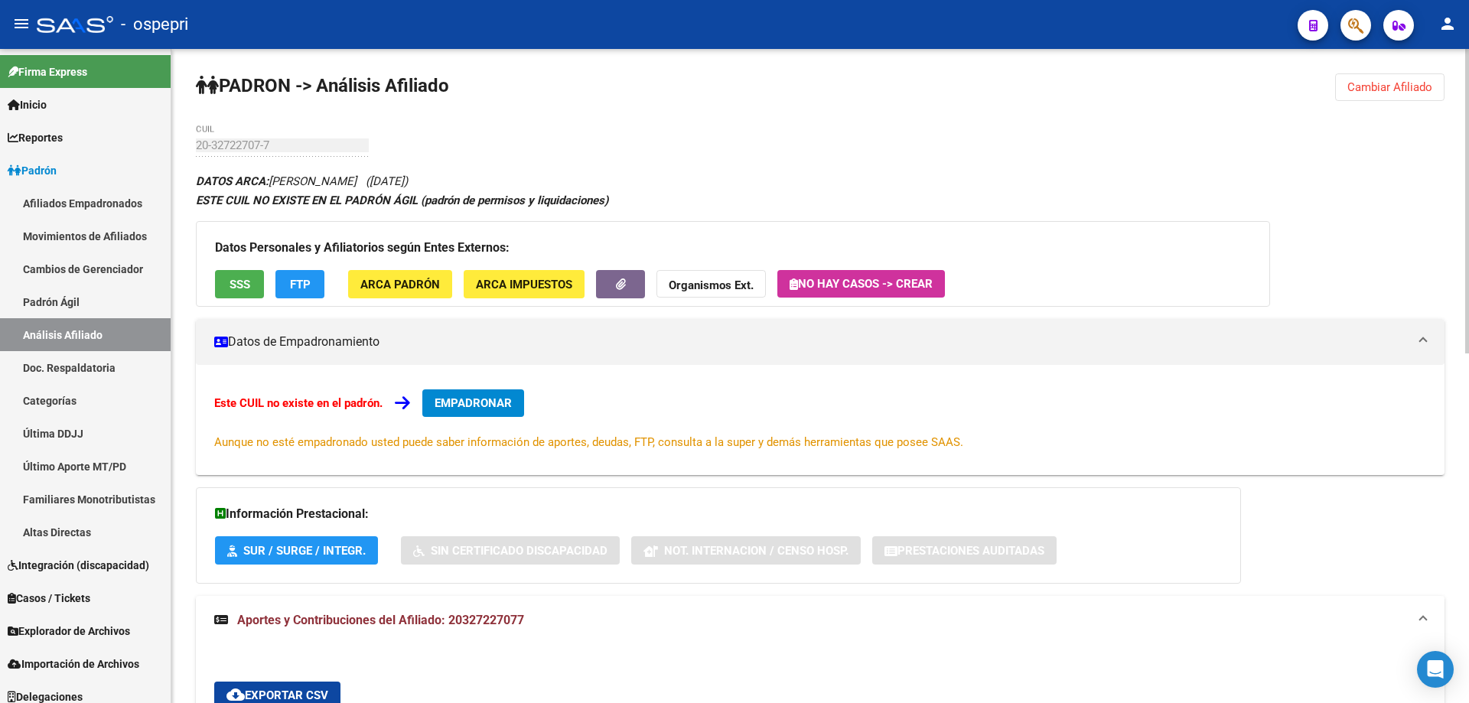
copy span "SAEZ ARMANDO OSCAR"
